Goal: Use online tool/utility: Use online tool/utility

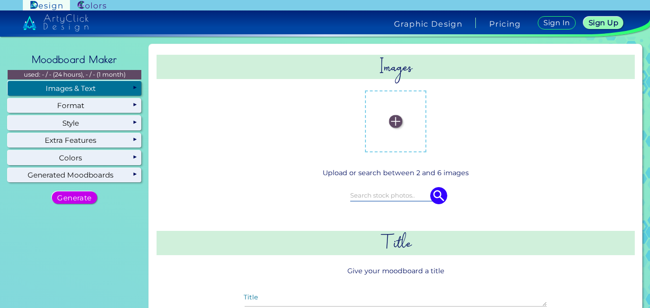
click at [154, 204] on div "Images non-dominant" at bounding box center [396, 214] width 486 height 333
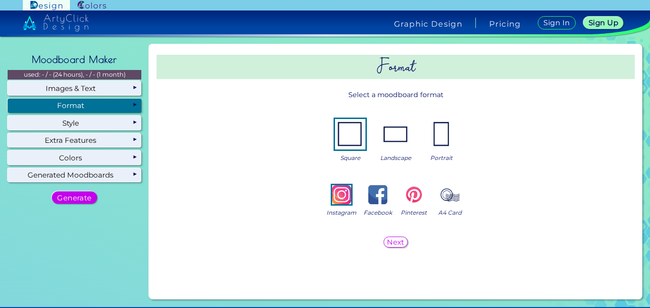
click at [115, 106] on div "Format" at bounding box center [75, 106] width 134 height 14
click at [352, 136] on img at bounding box center [350, 134] width 30 height 30
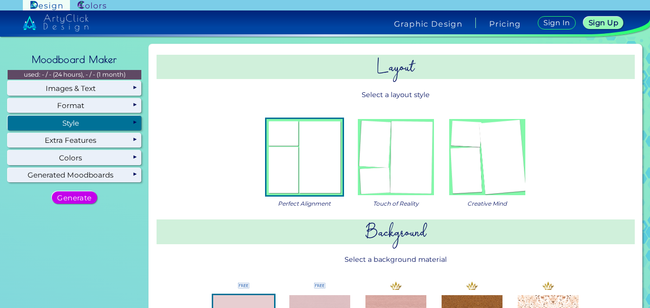
click at [112, 124] on div "Style" at bounding box center [75, 123] width 134 height 14
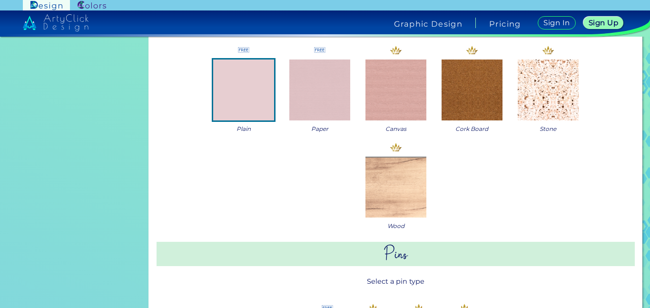
scroll to position [237, 0]
click at [310, 90] on img at bounding box center [319, 89] width 61 height 61
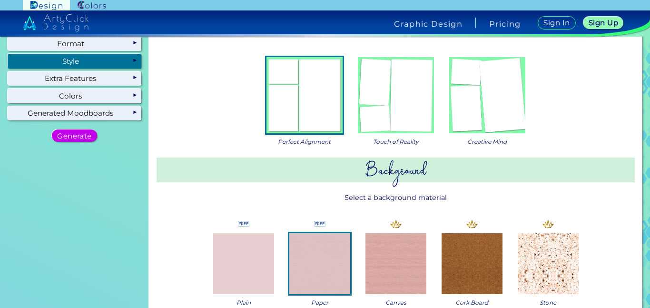
scroll to position [0, 0]
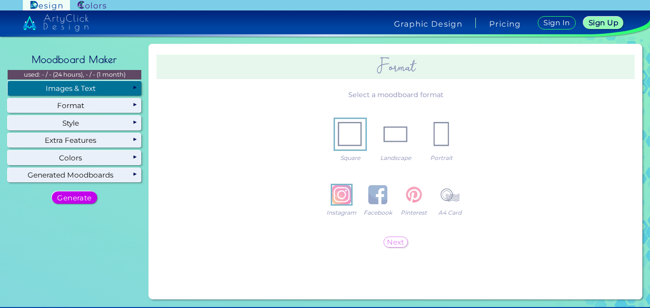
click at [51, 89] on div "Images & Text" at bounding box center [75, 88] width 134 height 14
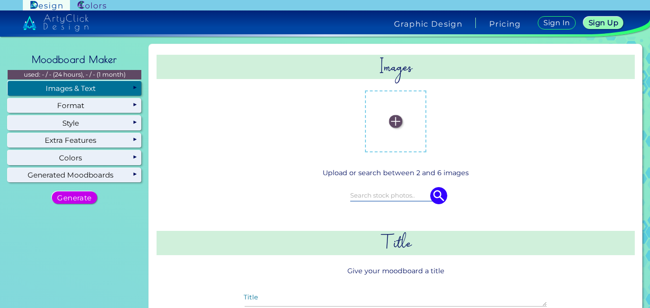
click at [377, 193] on input at bounding box center [395, 195] width 91 height 10
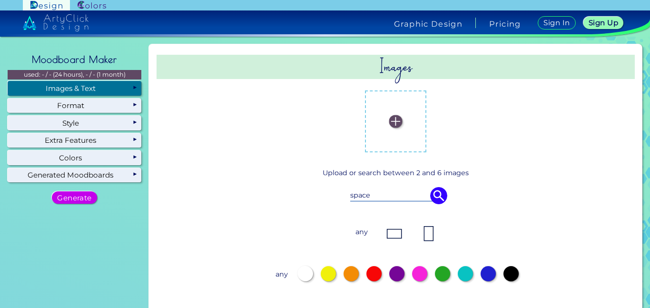
type input "space"
click at [486, 272] on div at bounding box center [488, 273] width 15 height 15
click at [504, 270] on div at bounding box center [511, 273] width 15 height 15
click at [412, 272] on div at bounding box center [419, 273] width 15 height 15
click at [484, 274] on div at bounding box center [488, 273] width 15 height 15
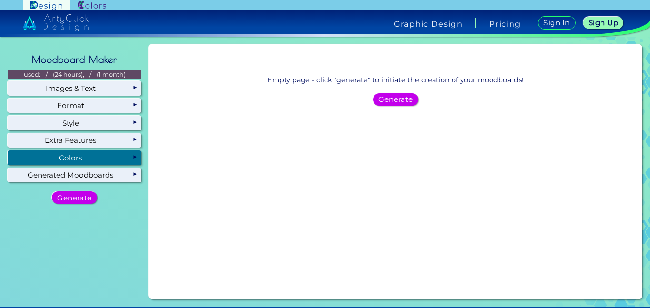
click at [105, 157] on div "Colors" at bounding box center [75, 157] width 134 height 14
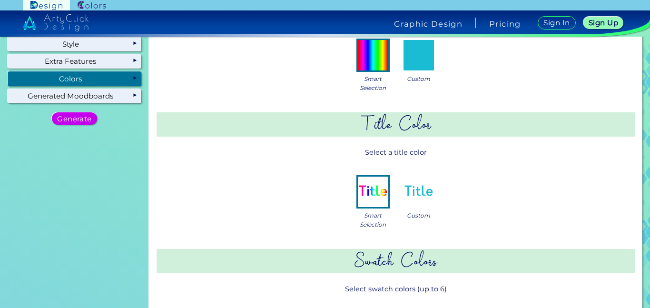
scroll to position [87, 0]
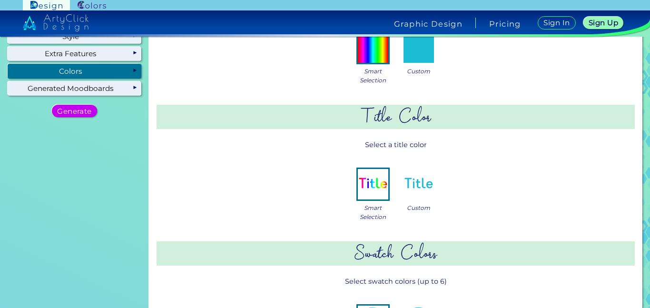
click at [427, 183] on img at bounding box center [419, 184] width 30 height 30
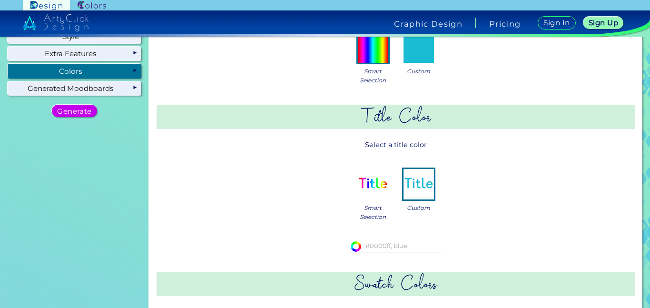
click at [378, 186] on img at bounding box center [373, 184] width 30 height 30
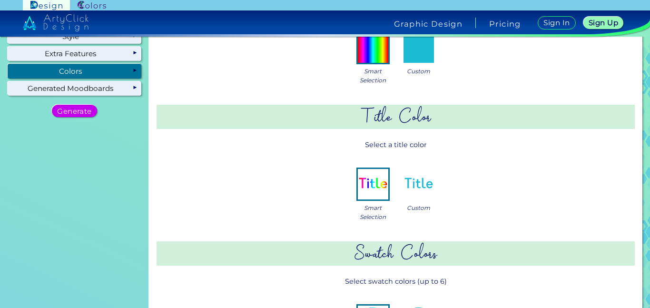
click at [407, 185] on img at bounding box center [419, 184] width 30 height 30
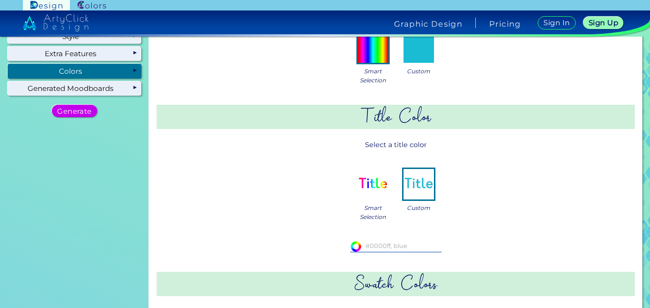
click at [381, 184] on img at bounding box center [373, 184] width 30 height 30
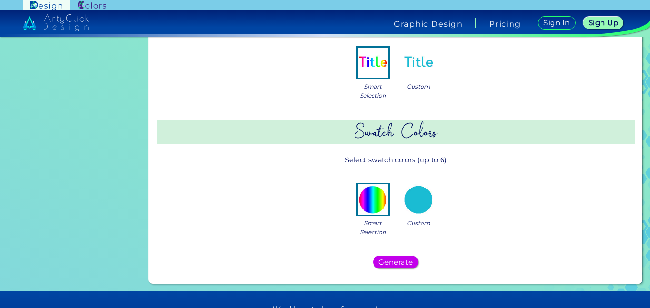
scroll to position [222, 0]
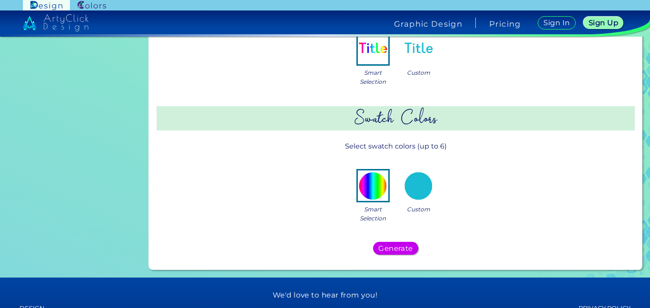
click at [412, 189] on img at bounding box center [419, 185] width 30 height 30
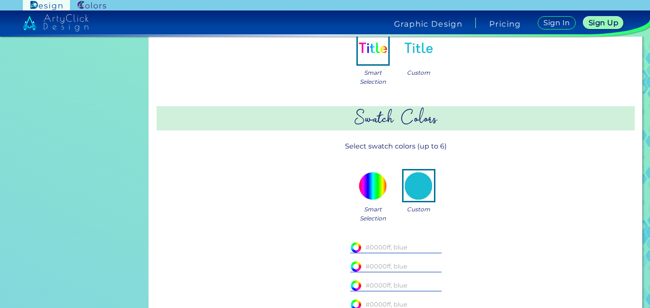
click at [388, 245] on input at bounding box center [395, 247] width 91 height 10
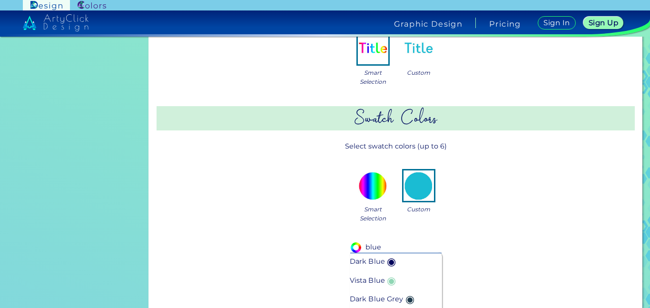
type input "blue"
click at [387, 258] on span "◉" at bounding box center [391, 262] width 13 height 19
type input "#00035b"
type input "Dark Blue"
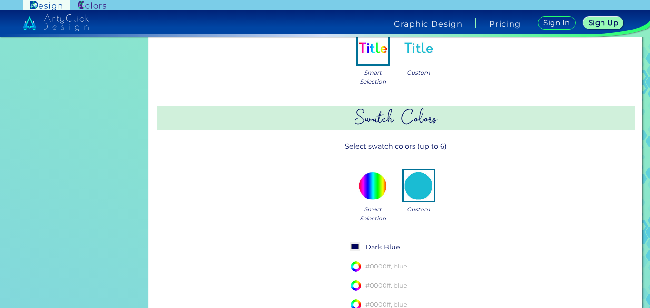
click at [388, 263] on input at bounding box center [395, 266] width 91 height 10
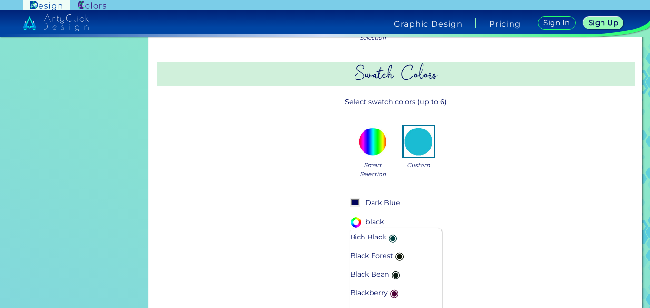
scroll to position [280, 0]
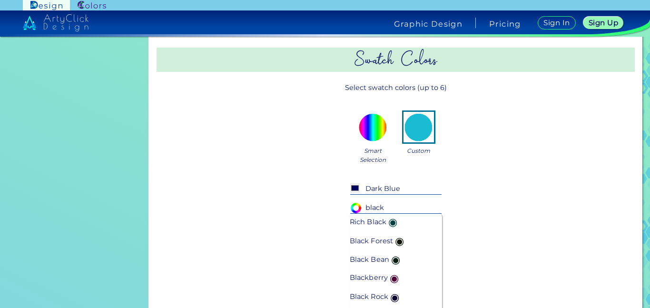
type input "black"
click at [391, 222] on span "◉" at bounding box center [392, 222] width 13 height 19
type input "#004040"
type input "Rich Black"
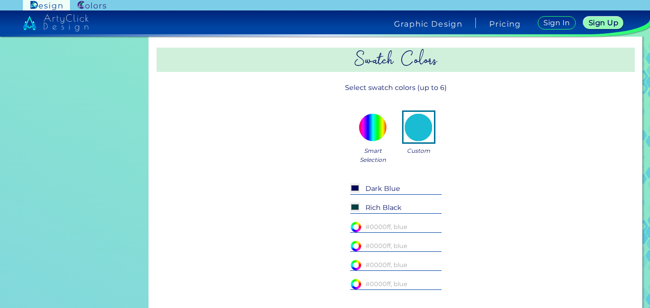
click at [391, 231] on input at bounding box center [395, 226] width 91 height 10
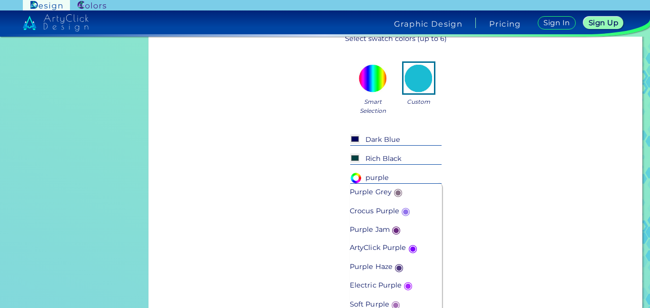
scroll to position [331, 0]
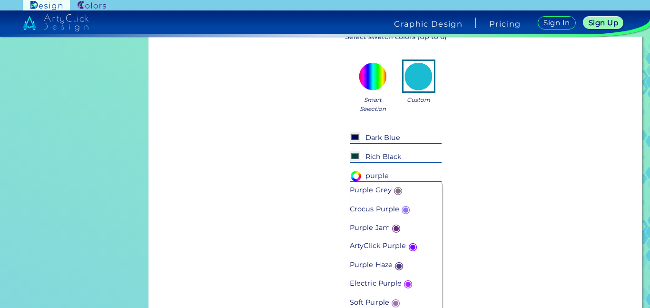
type input "purple"
click at [398, 245] on p "ArtyClick Purple ◉" at bounding box center [384, 246] width 69 height 19
type input "#7f00ff"
type input "ArtyClick Purple"
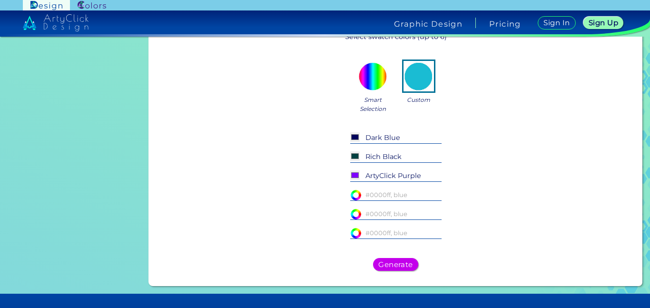
click at [378, 196] on input at bounding box center [395, 194] width 91 height 10
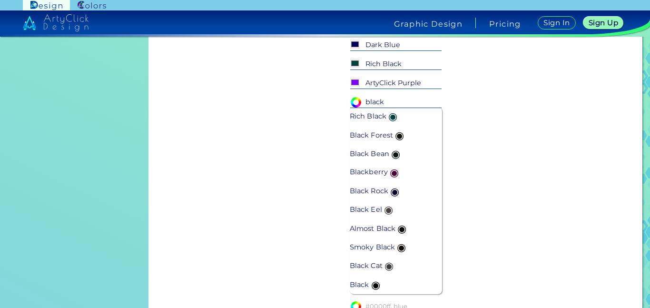
scroll to position [439, 0]
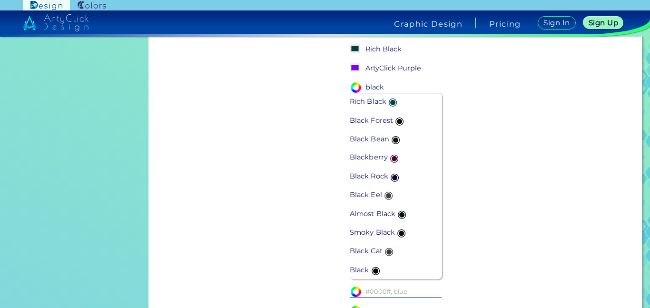
type input "black"
click at [388, 213] on p "Almost Black ◉" at bounding box center [379, 214] width 59 height 19
type input "#070d0d"
type input "Almost Black"
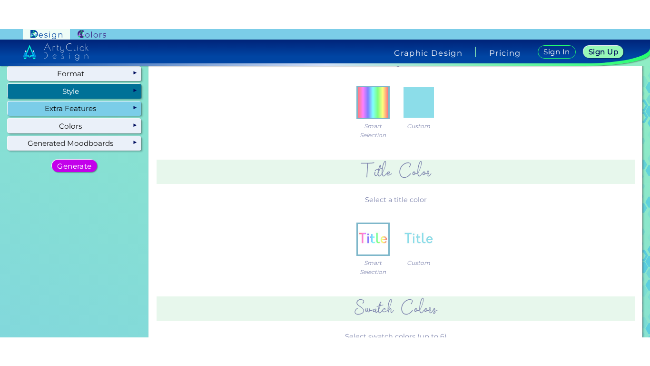
scroll to position [0, 0]
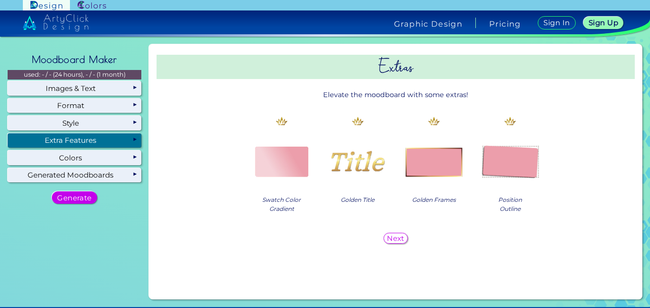
click at [261, 160] on img at bounding box center [281, 160] width 61 height 61
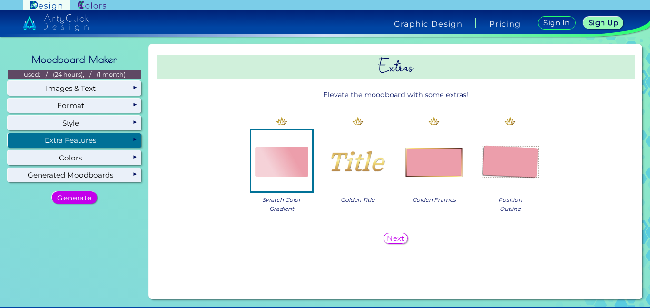
click at [392, 236] on h5 "Next" at bounding box center [396, 238] width 16 height 7
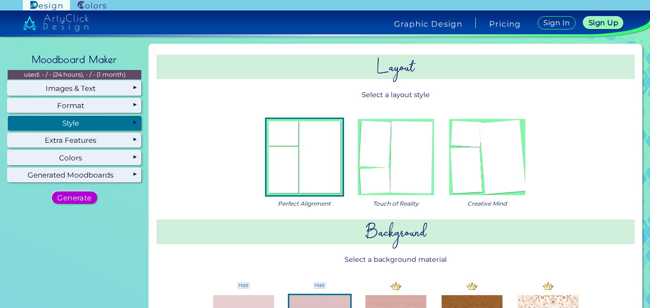
click at [80, 197] on h5 "Generate" at bounding box center [74, 197] width 31 height 7
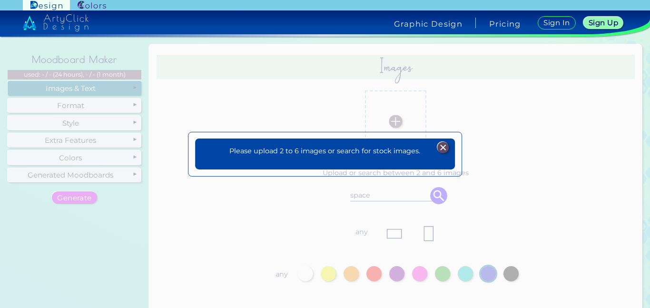
click at [444, 145] on img at bounding box center [442, 147] width 11 height 11
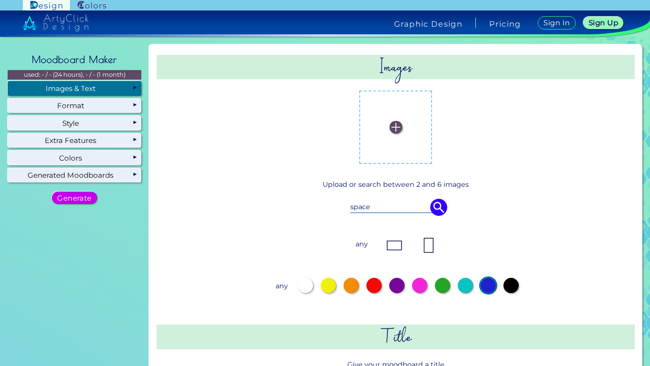
click at [390, 136] on label at bounding box center [396, 127] width 64 height 64
click at [0, 0] on input "file" at bounding box center [0, 0] width 0 height 0
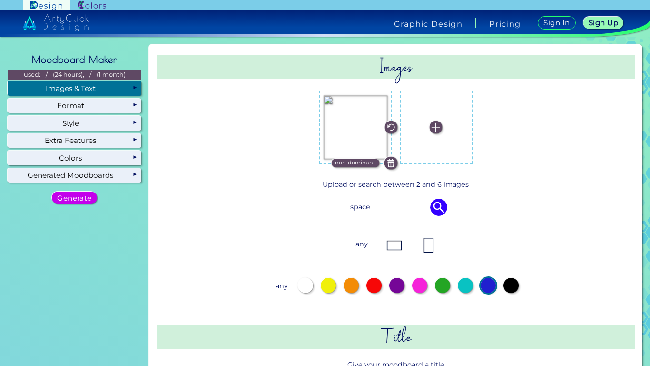
click at [436, 145] on label at bounding box center [437, 127] width 64 height 64
click at [0, 0] on input "file" at bounding box center [0, 0] width 0 height 0
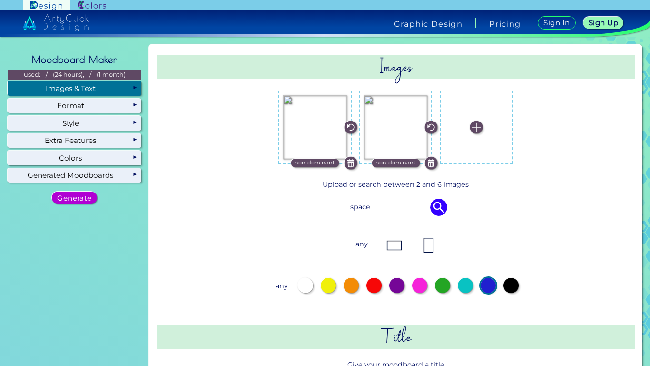
click at [83, 198] on h5 "Generate" at bounding box center [74, 197] width 31 height 7
click at [476, 125] on img at bounding box center [476, 127] width 13 height 13
click at [0, 0] on input "file" at bounding box center [0, 0] width 0 height 0
click at [380, 210] on input "space" at bounding box center [395, 206] width 91 height 10
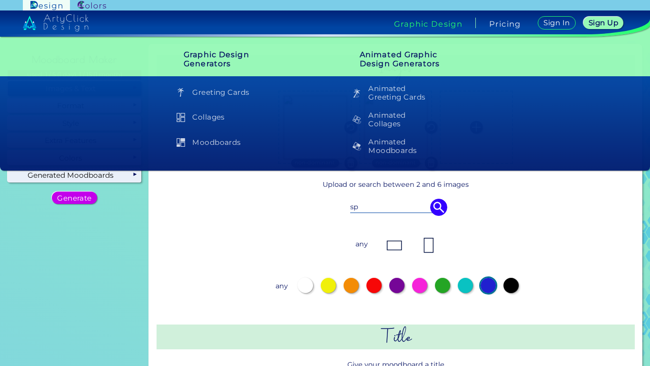
type input "s"
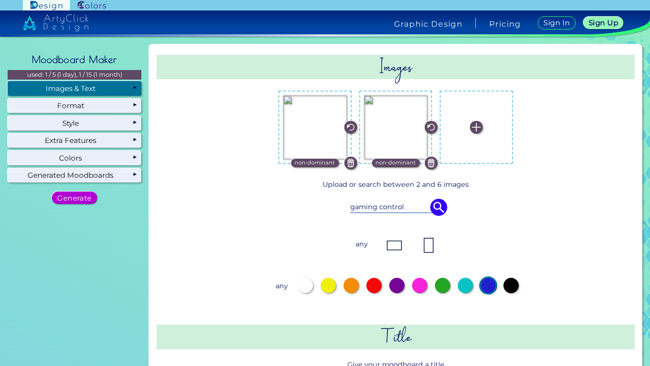
type input "gaming control"
click at [78, 196] on h5 "Generate" at bounding box center [75, 197] width 34 height 7
click at [66, 199] on h5 "Generate" at bounding box center [74, 197] width 35 height 7
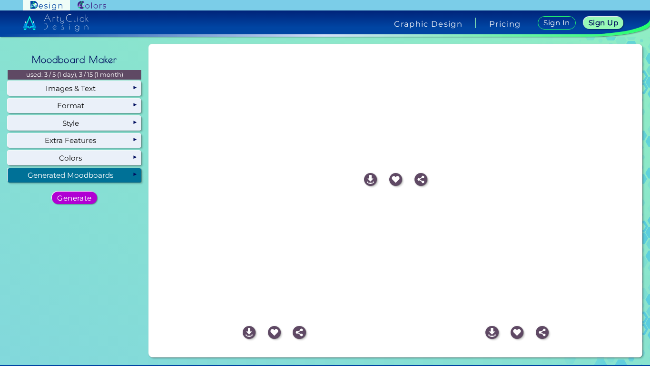
click at [87, 200] on h5 "Generate" at bounding box center [74, 197] width 35 height 7
